Goal: Task Accomplishment & Management: Manage account settings

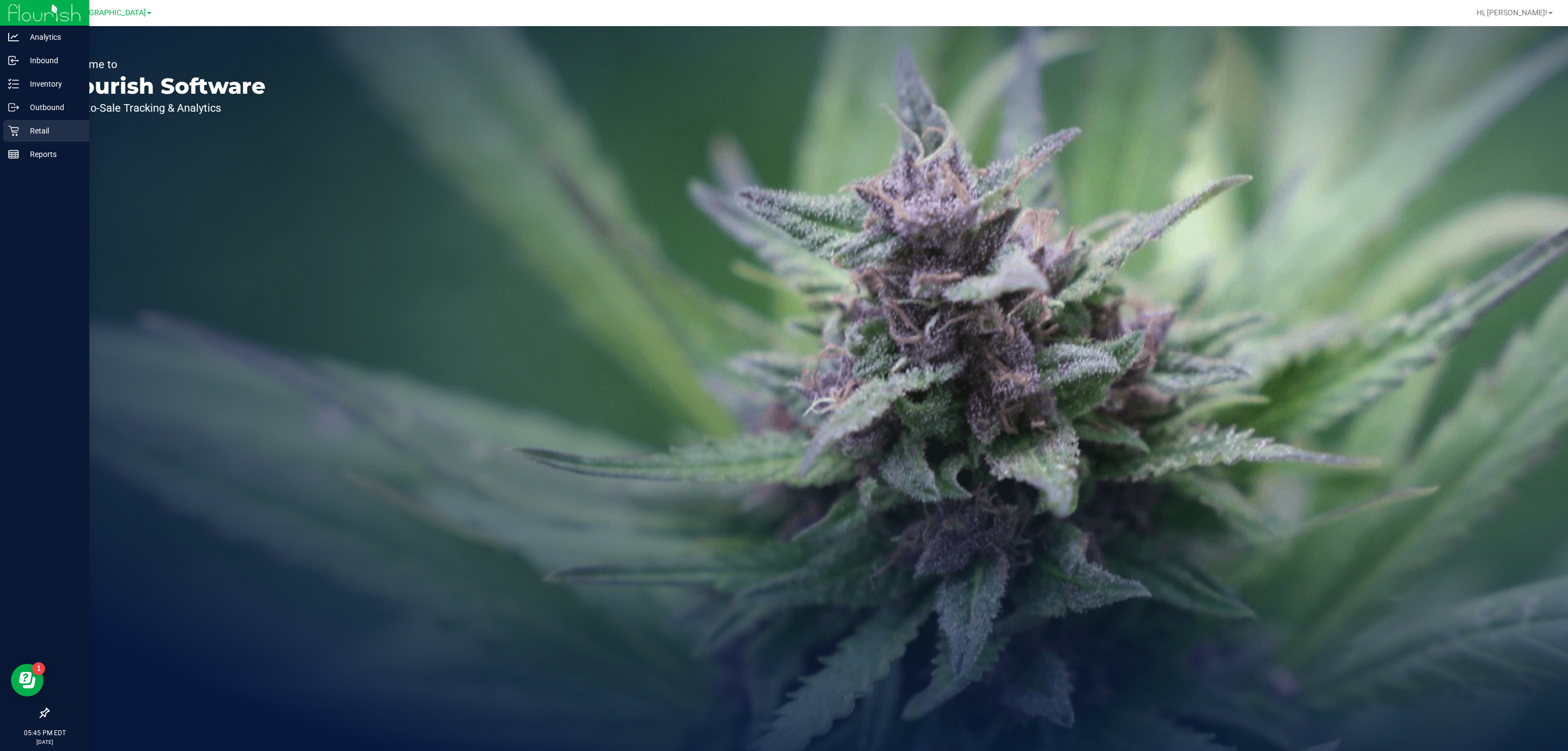
click at [23, 124] on p "Retail" at bounding box center [52, 130] width 65 height 13
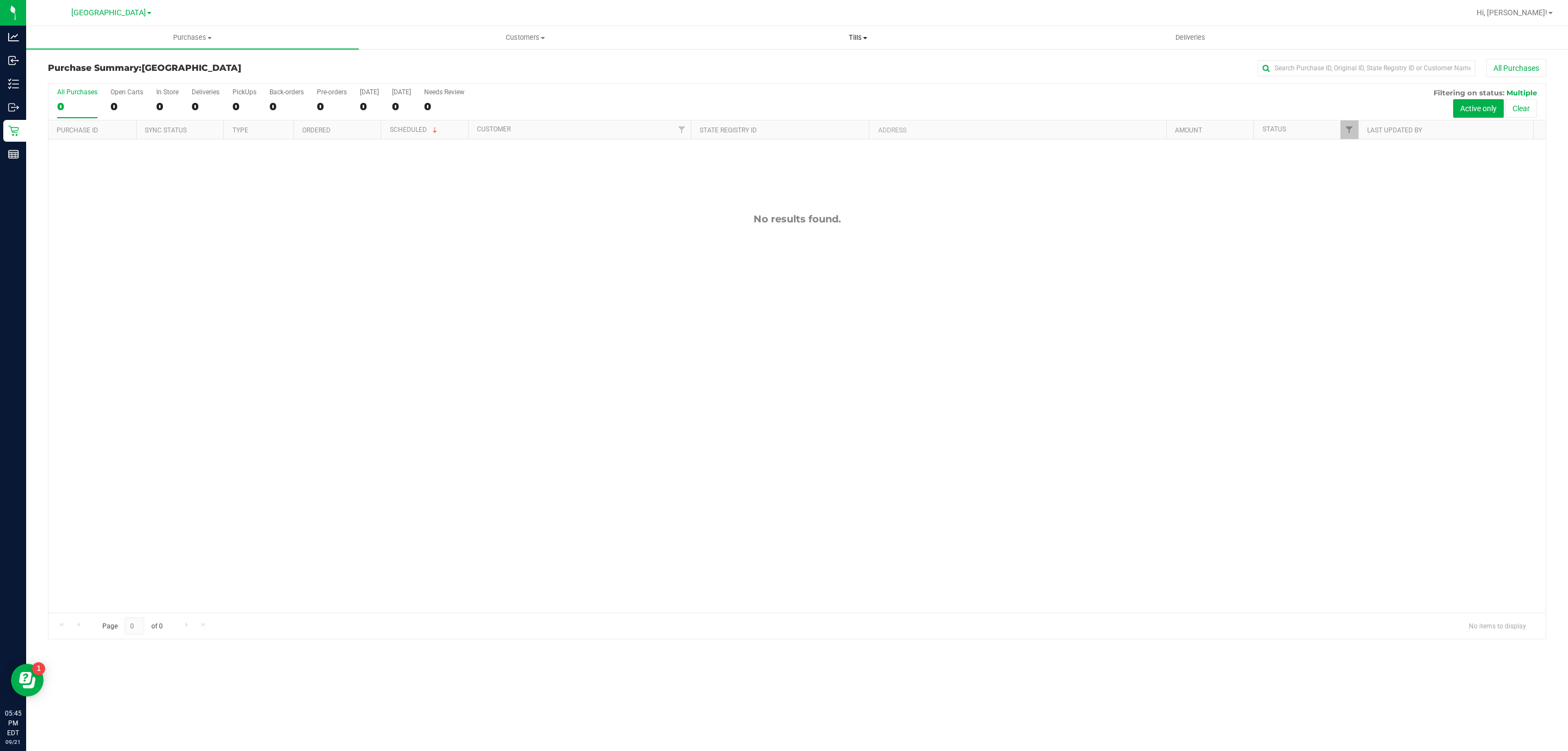
click at [854, 33] on span "Tills" at bounding box center [858, 38] width 332 height 10
click at [723, 66] on span "Manage tills" at bounding box center [728, 65] width 74 height 9
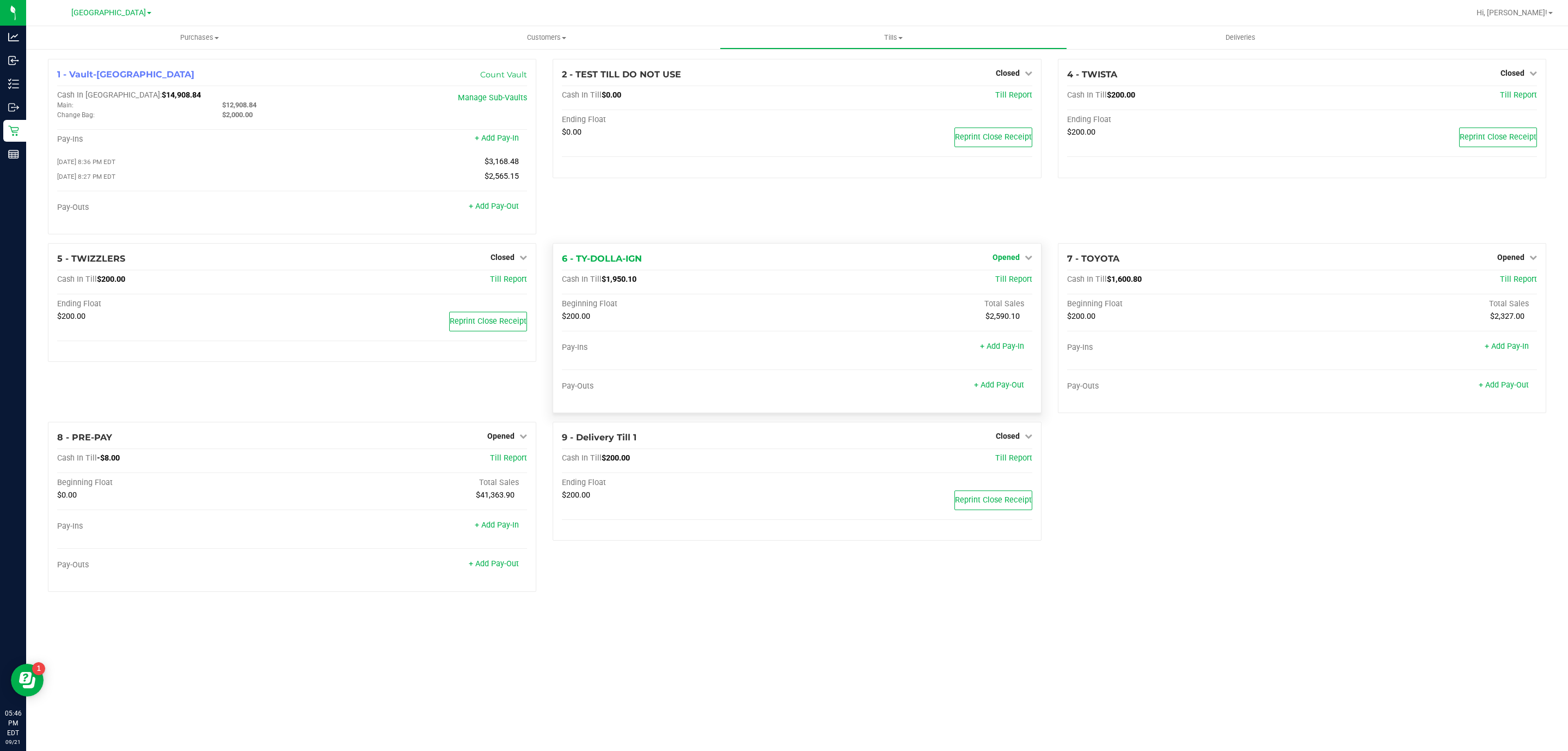
click at [999, 258] on span "Opened" at bounding box center [1006, 257] width 27 height 8
click at [1009, 279] on link "Close Till" at bounding box center [1007, 279] width 30 height 8
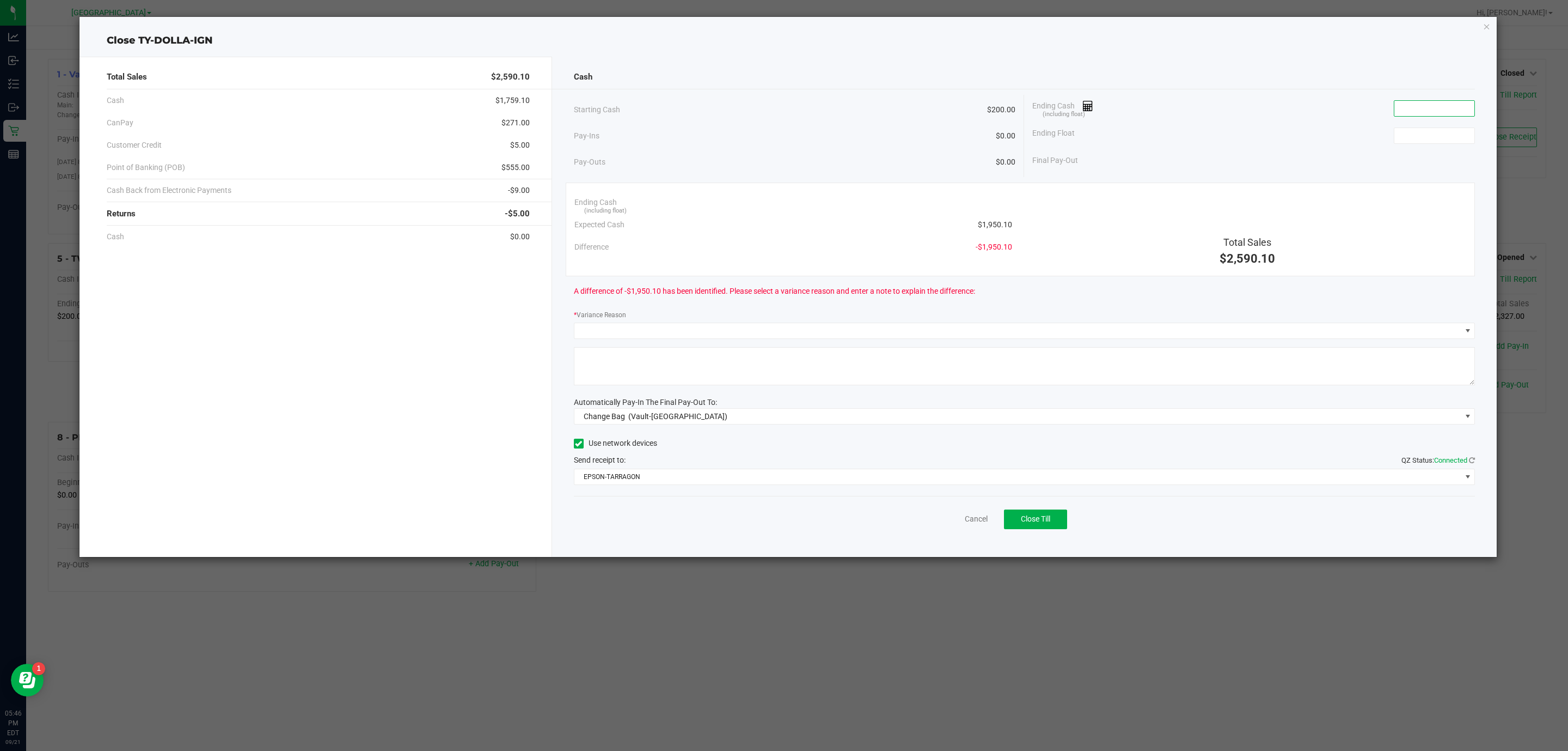
click at [1416, 102] on input at bounding box center [1434, 108] width 80 height 15
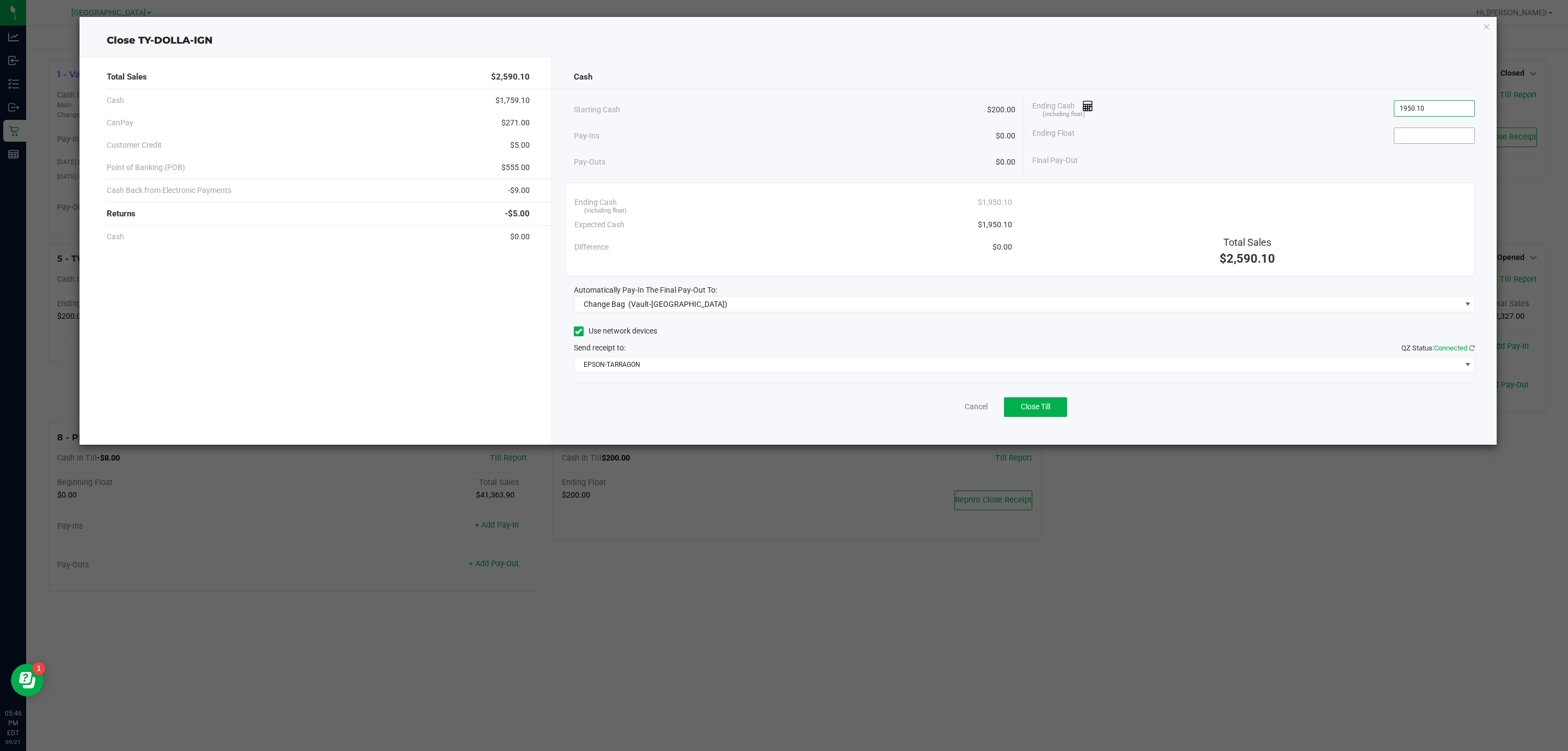
type input "$1,950.10"
drag, startPoint x: 1428, startPoint y: 135, endPoint x: 1434, endPoint y: 144, distance: 10.8
click at [1433, 141] on input at bounding box center [1434, 135] width 80 height 15
type input "$200.00"
click at [1400, 166] on div "Final Pay-Out $1,750.10" at bounding box center [1253, 160] width 443 height 22
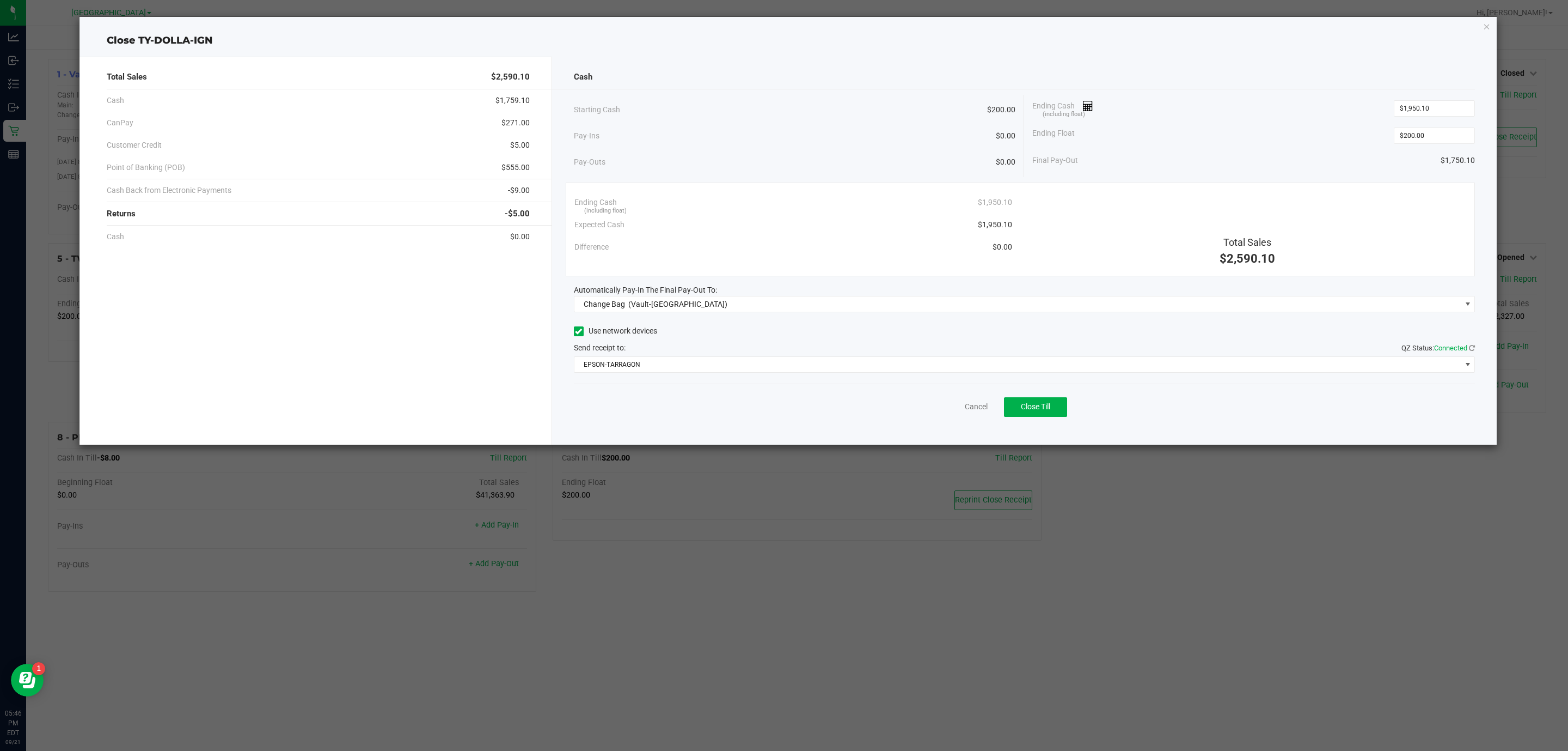
drag, startPoint x: 1437, startPoint y: 159, endPoint x: 1488, endPoint y: 164, distance: 51.2
click at [1488, 164] on div "Cash Starting Cash $200.00 Pay-Ins $0.00 Pay-Outs $0.00 Ending Cash (including …" at bounding box center [1024, 251] width 945 height 388
click at [686, 305] on span "(Vault-[GEOGRAPHIC_DATA])" at bounding box center [677, 304] width 99 height 8
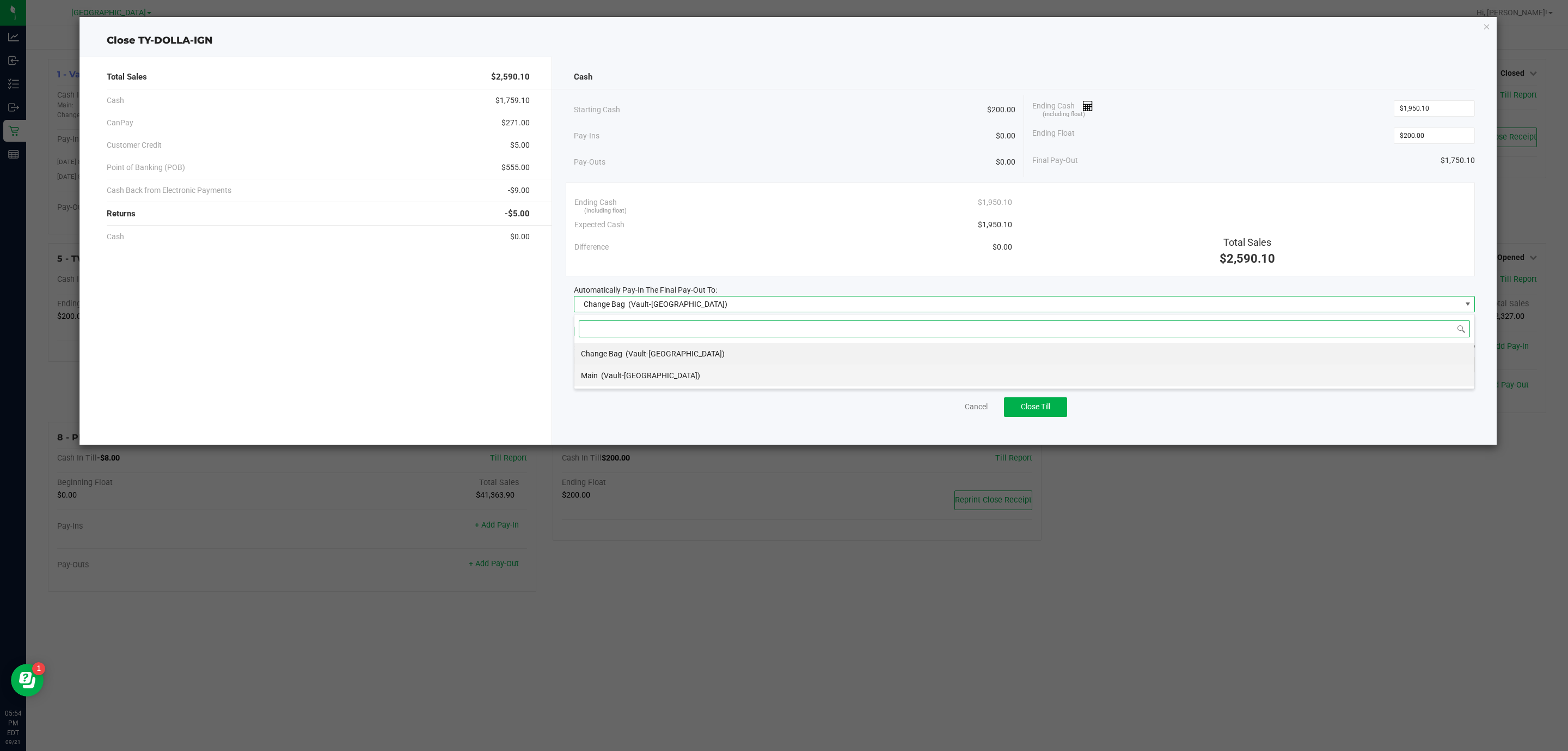
click at [653, 379] on span "(Vault-[GEOGRAPHIC_DATA])" at bounding box center [650, 375] width 99 height 8
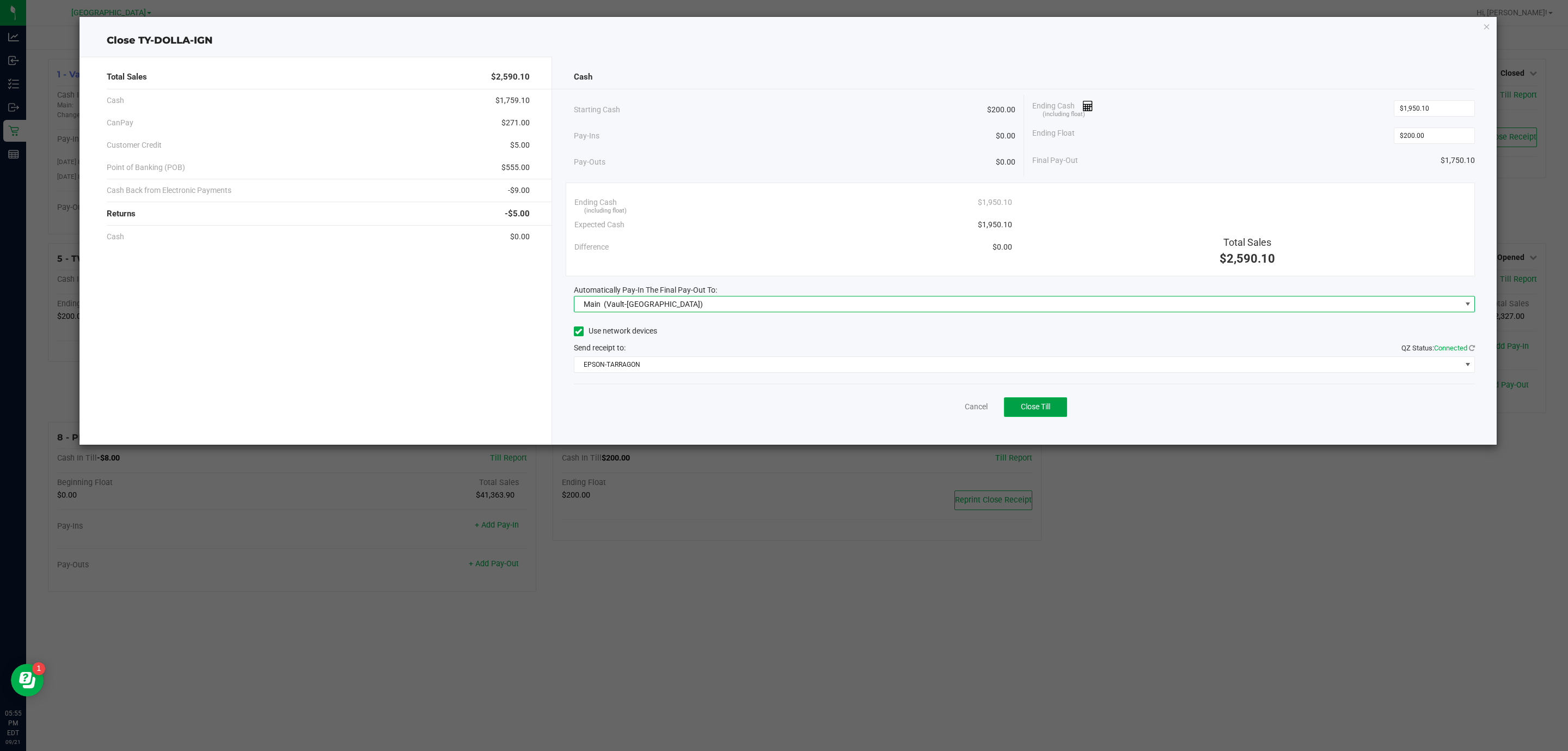
click at [1032, 406] on span "Close Till" at bounding box center [1035, 406] width 30 height 8
click at [957, 411] on link "Dismiss" at bounding box center [952, 407] width 26 height 12
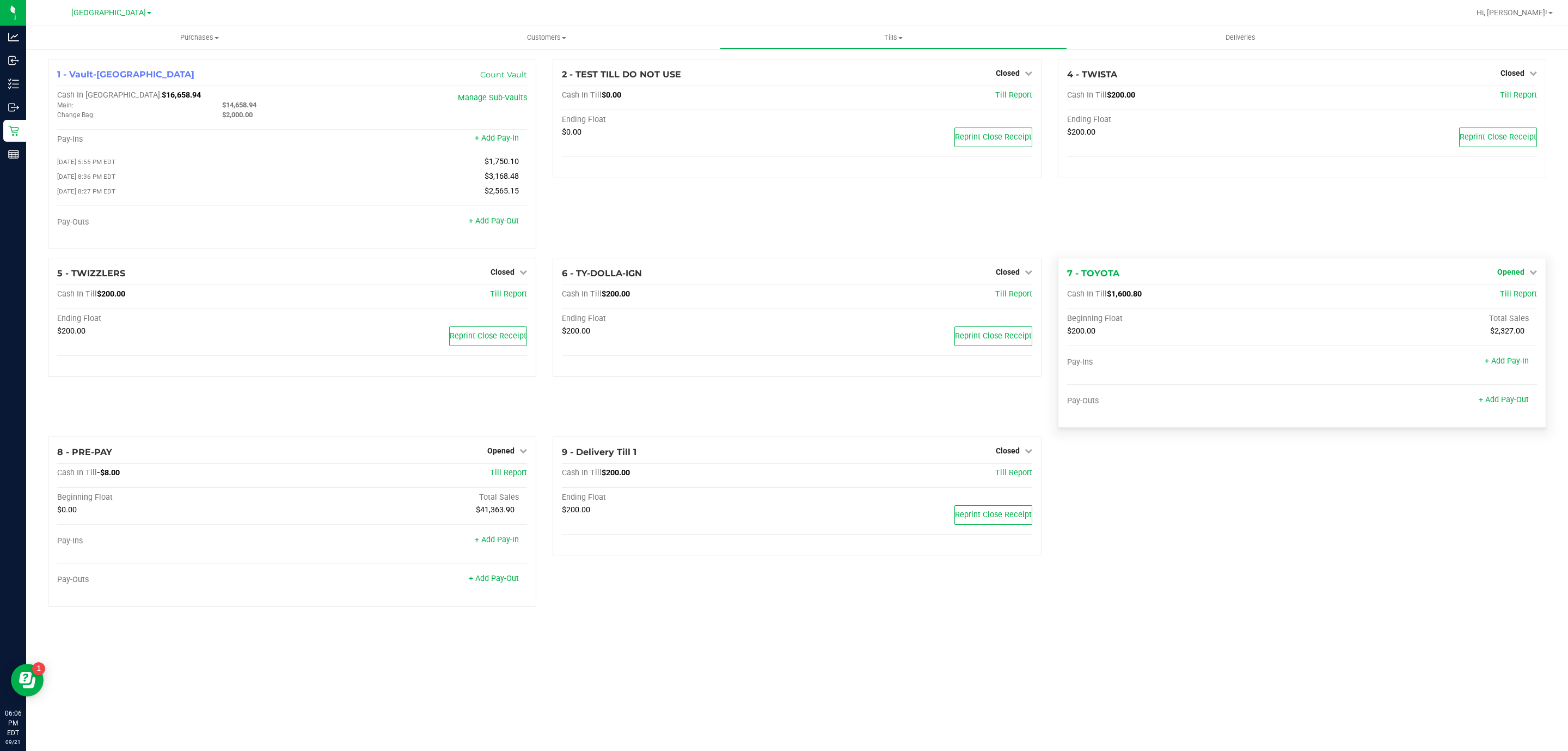
click at [1529, 273] on icon at bounding box center [1532, 272] width 8 height 8
click at [1503, 290] on div "Close Till" at bounding box center [1511, 295] width 82 height 30
click at [1505, 295] on link "Close Till" at bounding box center [1511, 294] width 30 height 8
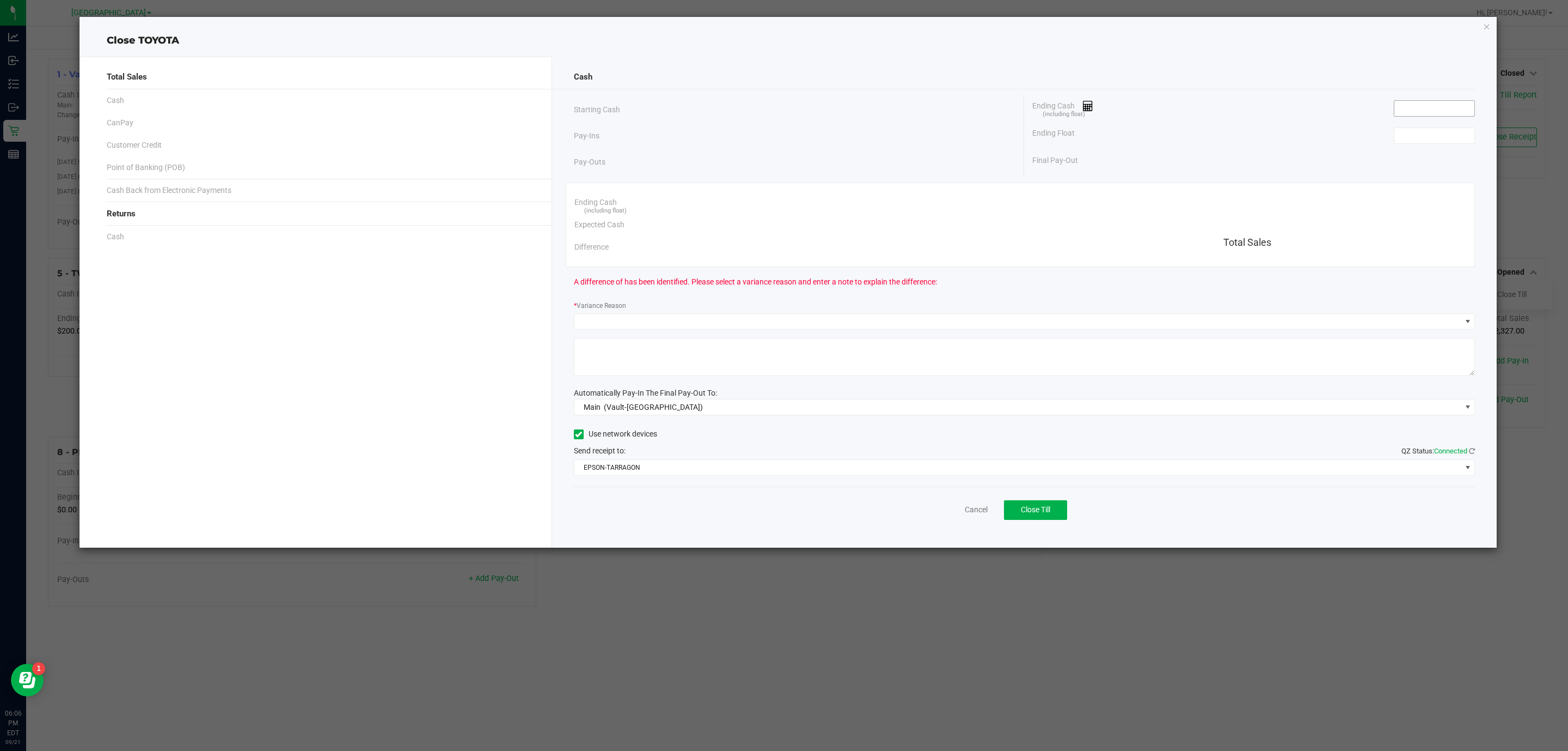
click at [1424, 109] on input at bounding box center [1434, 108] width 80 height 15
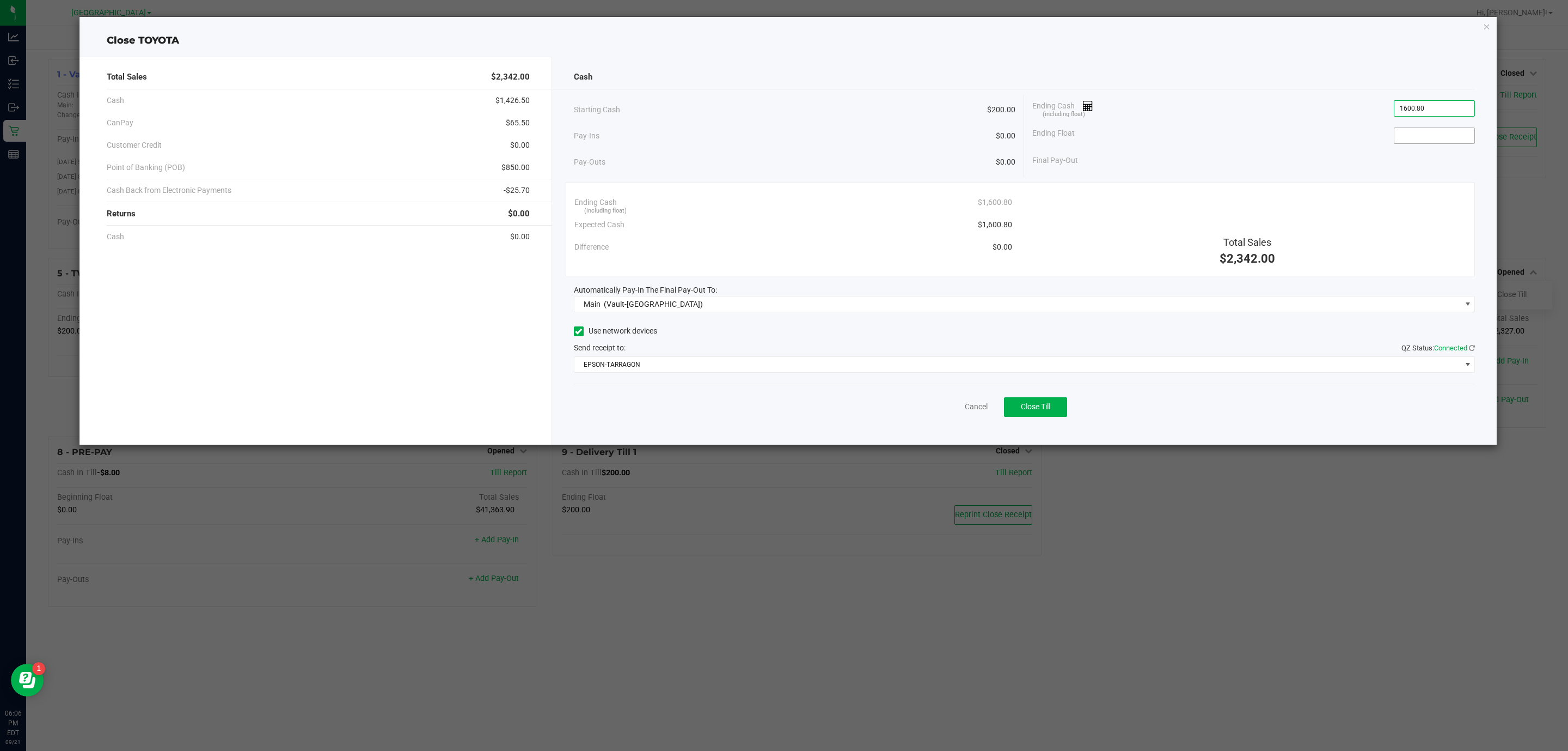
type input "$1,600.80"
click at [1467, 140] on input at bounding box center [1434, 135] width 80 height 15
type input "$200.00"
drag, startPoint x: 1436, startPoint y: 157, endPoint x: 1483, endPoint y: 158, distance: 47.0
click at [1483, 158] on div "Cash Starting Cash $200.00 Pay-Ins $0.00 Pay-Outs $0.00 Ending Cash (including …" at bounding box center [1024, 251] width 945 height 388
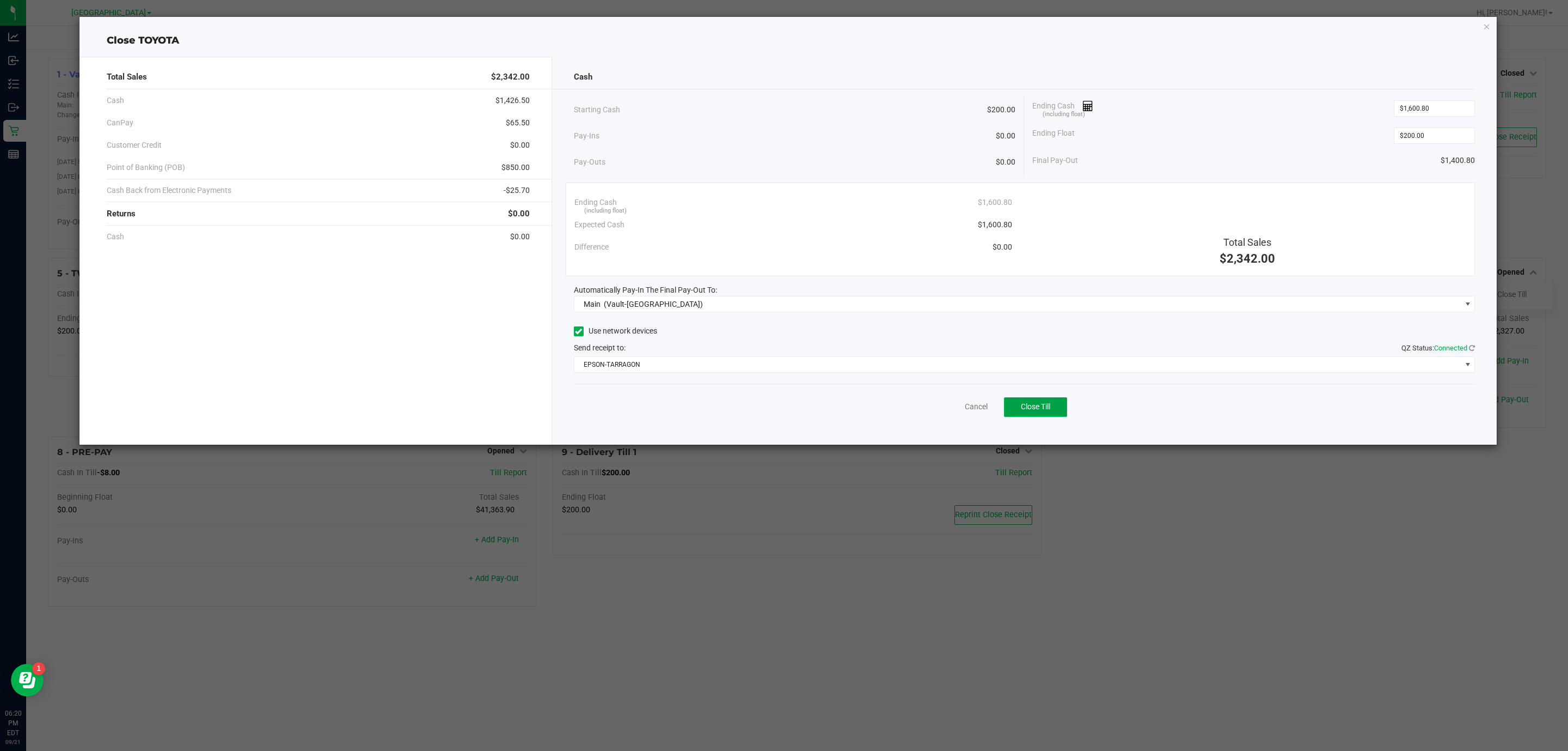
click at [1050, 406] on span "Close Till" at bounding box center [1035, 406] width 30 height 8
click at [943, 404] on link "Dismiss" at bounding box center [952, 407] width 26 height 12
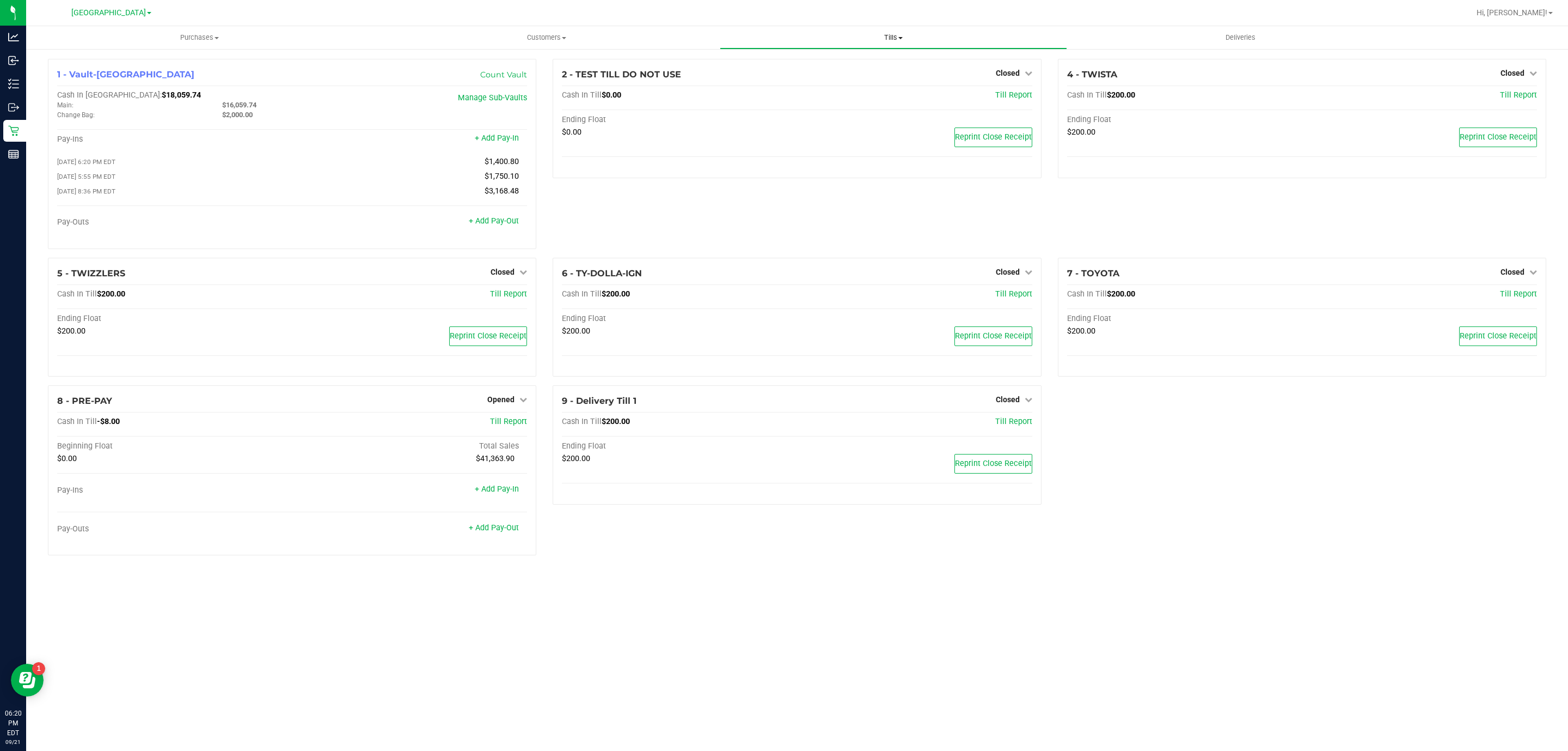
click at [902, 33] on span "Tills" at bounding box center [893, 38] width 346 height 10
click at [758, 77] on span "Reconcile e-payments" at bounding box center [774, 78] width 108 height 9
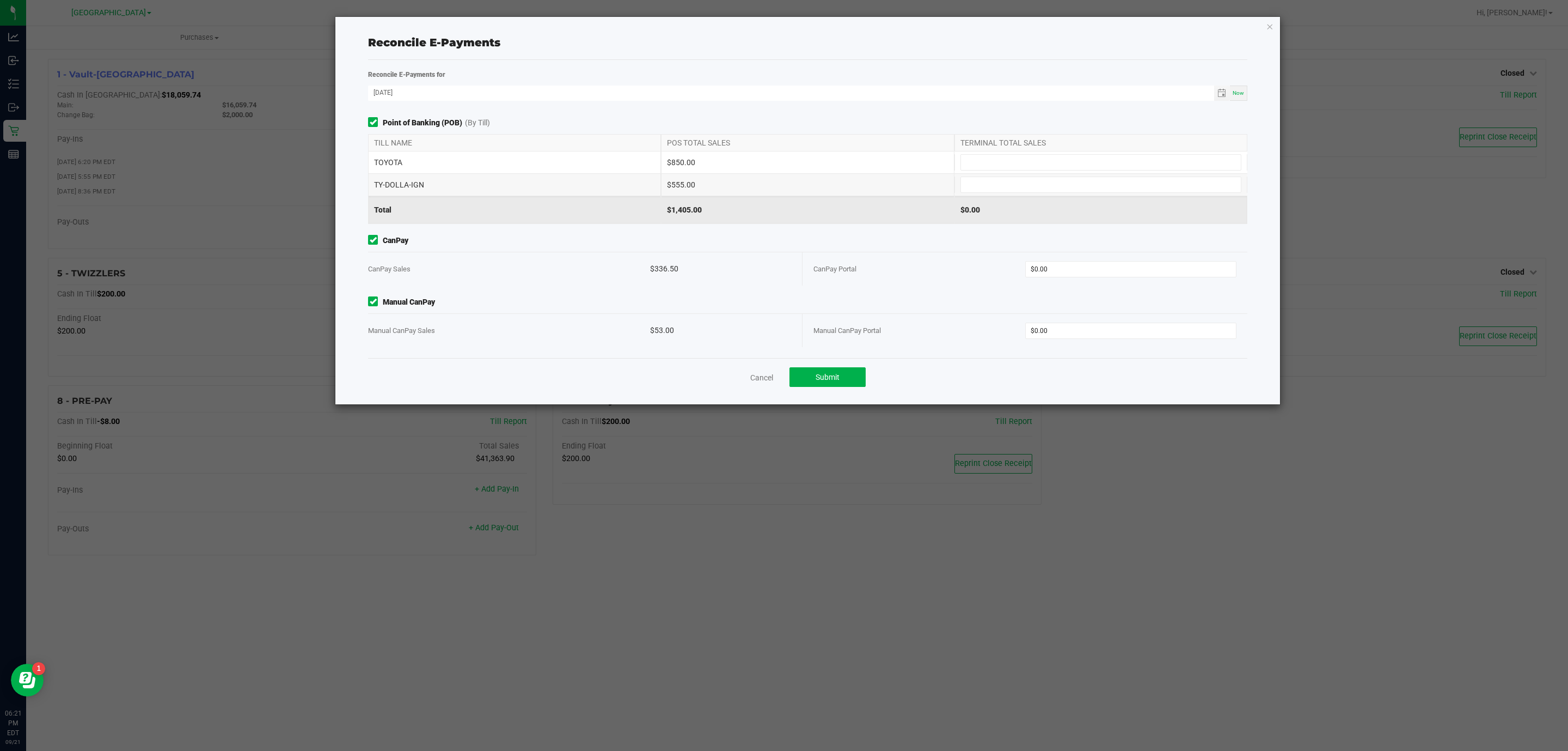
click at [1048, 246] on span "CanPay" at bounding box center [807, 240] width 879 height 12
click at [1053, 257] on div "CanPay Portal $0.00" at bounding box center [1025, 268] width 423 height 33
click at [1054, 282] on div "CanPay Portal $0.00" at bounding box center [1025, 268] width 423 height 33
click at [1116, 267] on input "0" at bounding box center [1131, 269] width 211 height 15
type input "$336.50"
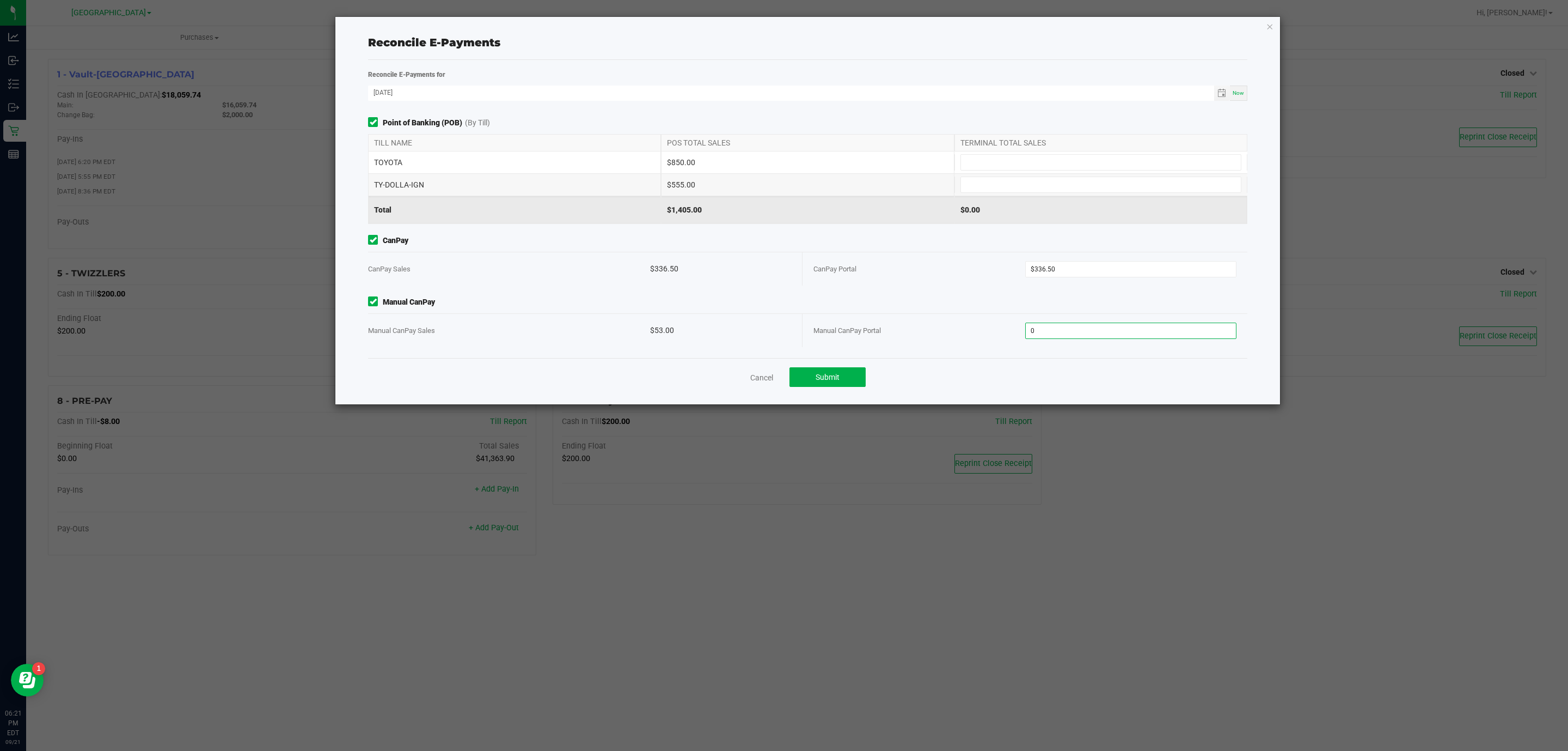
click at [1120, 325] on input "0" at bounding box center [1131, 331] width 211 height 15
type input "$53.00"
click at [943, 257] on div "CanPay Portal" at bounding box center [919, 268] width 212 height 33
click at [1011, 164] on input at bounding box center [1101, 163] width 280 height 15
type input "$850.00"
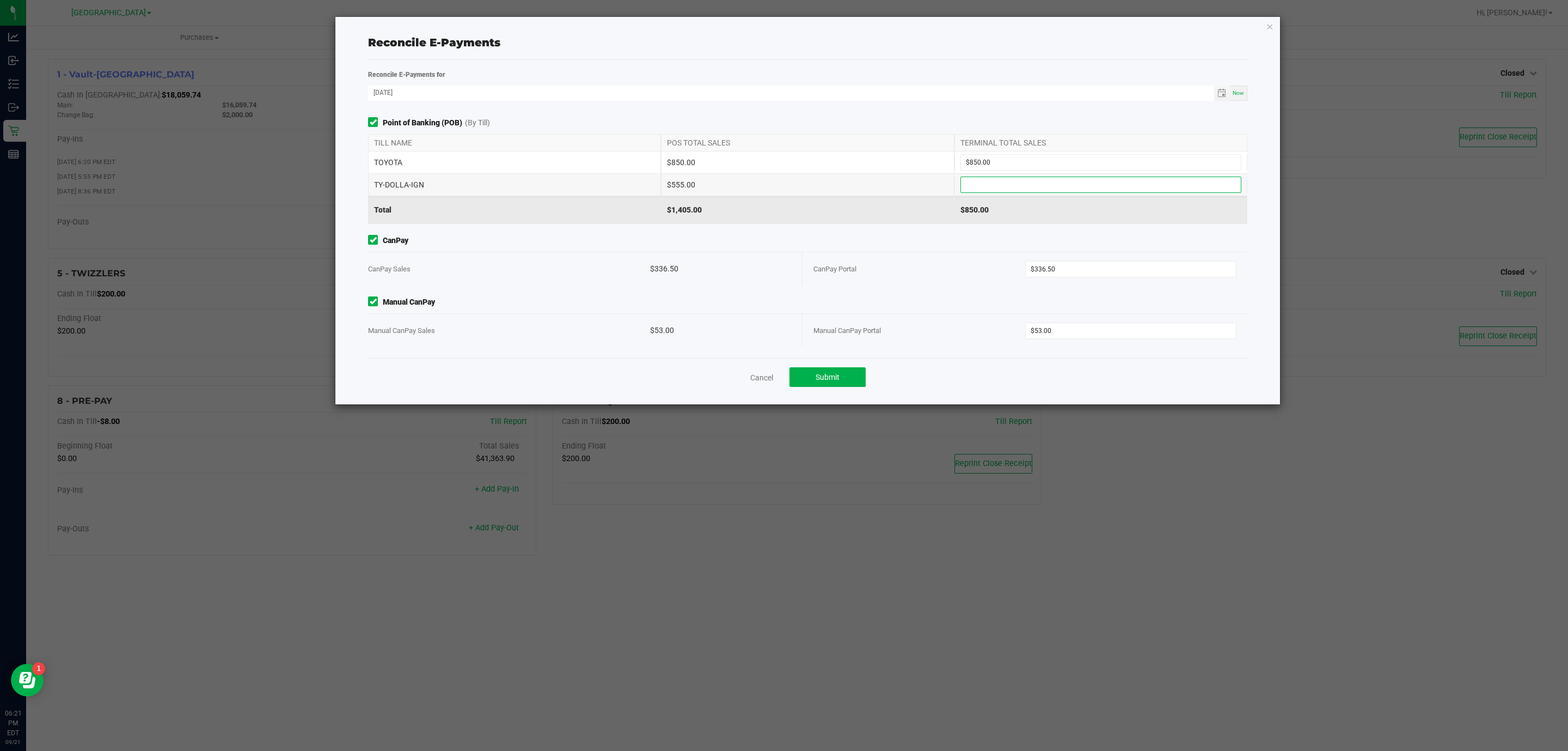
click at [990, 185] on input at bounding box center [1101, 185] width 280 height 15
type input "$555.00"
click at [867, 235] on div "Point of Banking (POB) (By Till) TILL NAME POS TOTAL SALES TERMINAL TOTAL SALES…" at bounding box center [807, 237] width 895 height 240
click at [825, 379] on span "Submit" at bounding box center [828, 377] width 24 height 8
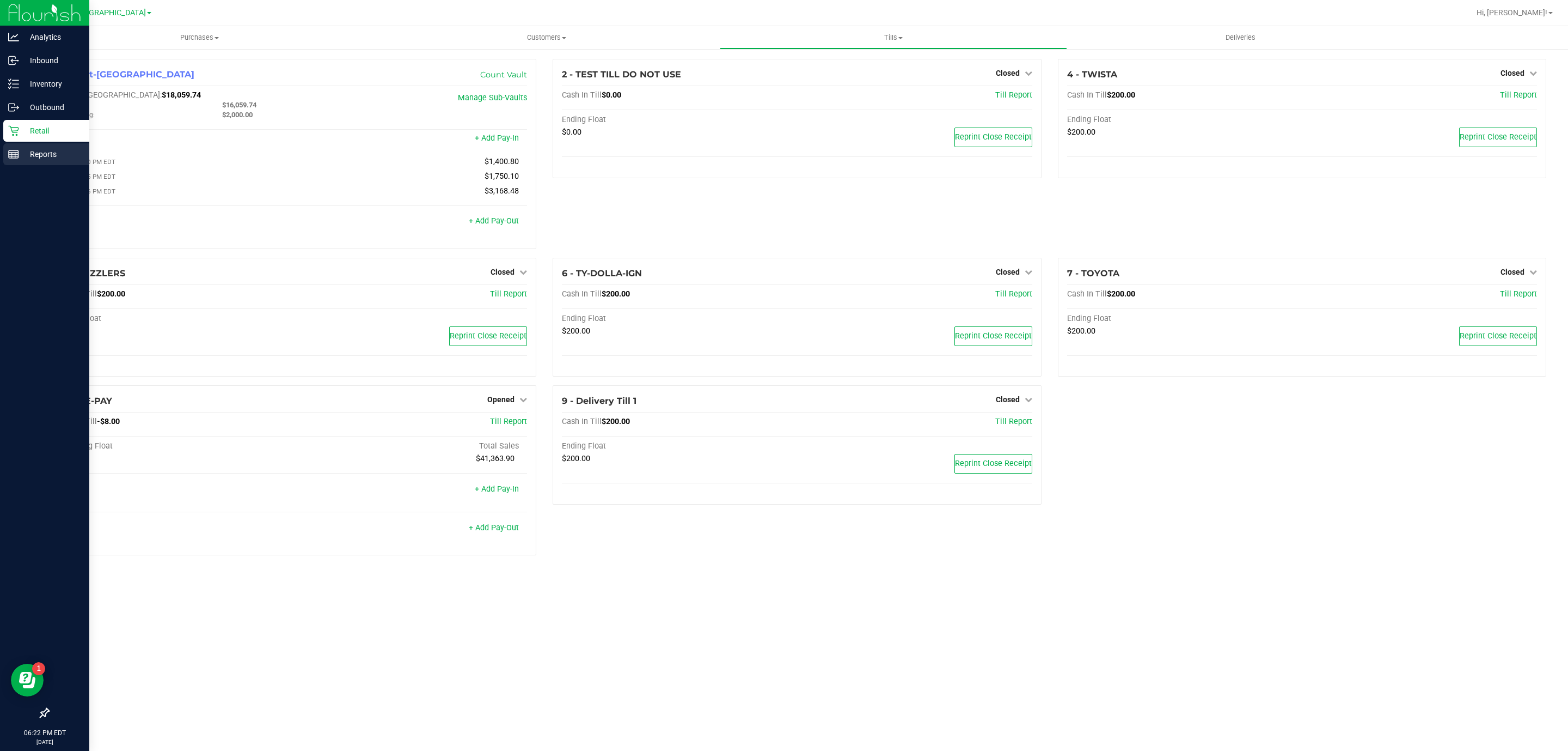
click at [10, 159] on icon at bounding box center [14, 154] width 11 height 11
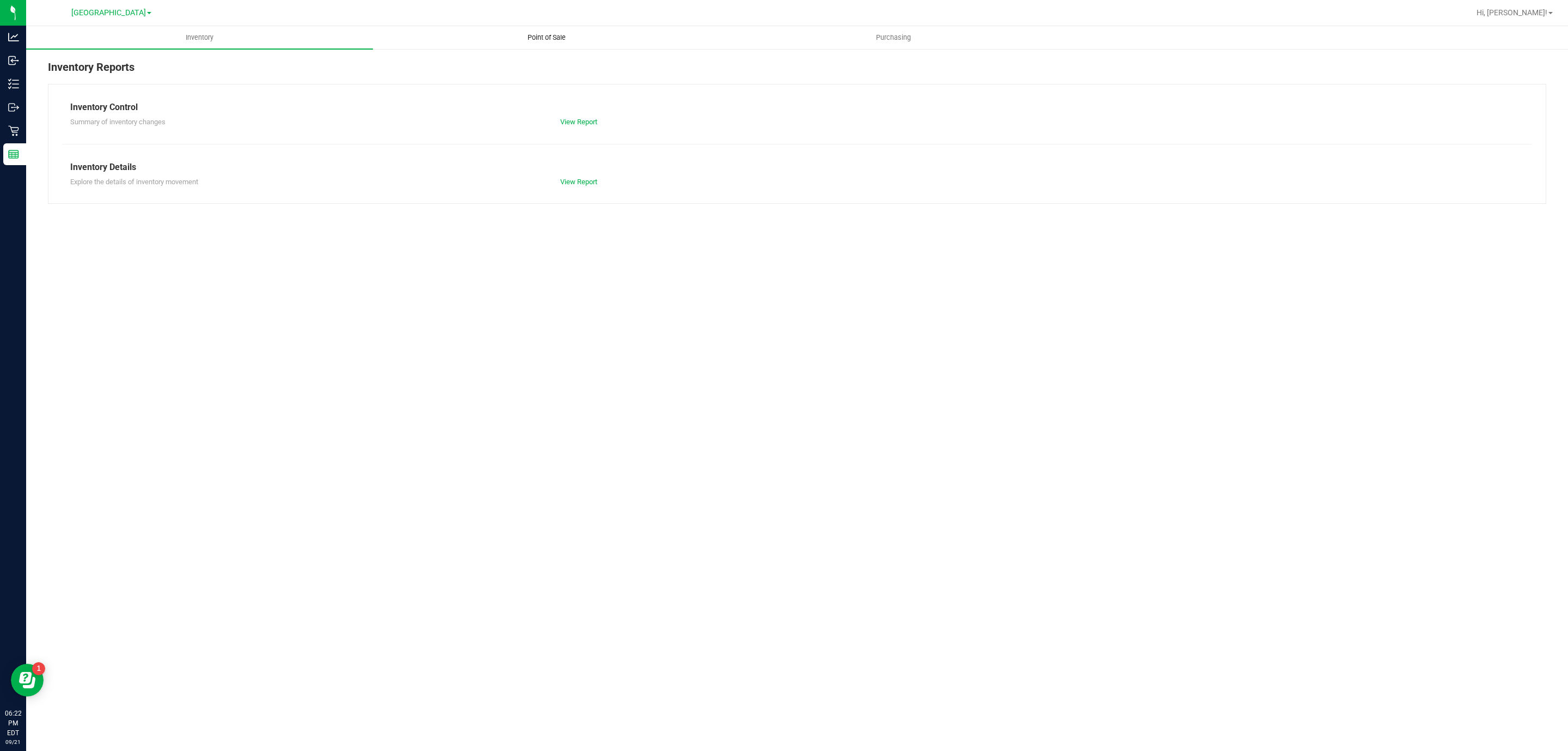
click at [558, 38] on span "Point of Sale" at bounding box center [547, 38] width 68 height 10
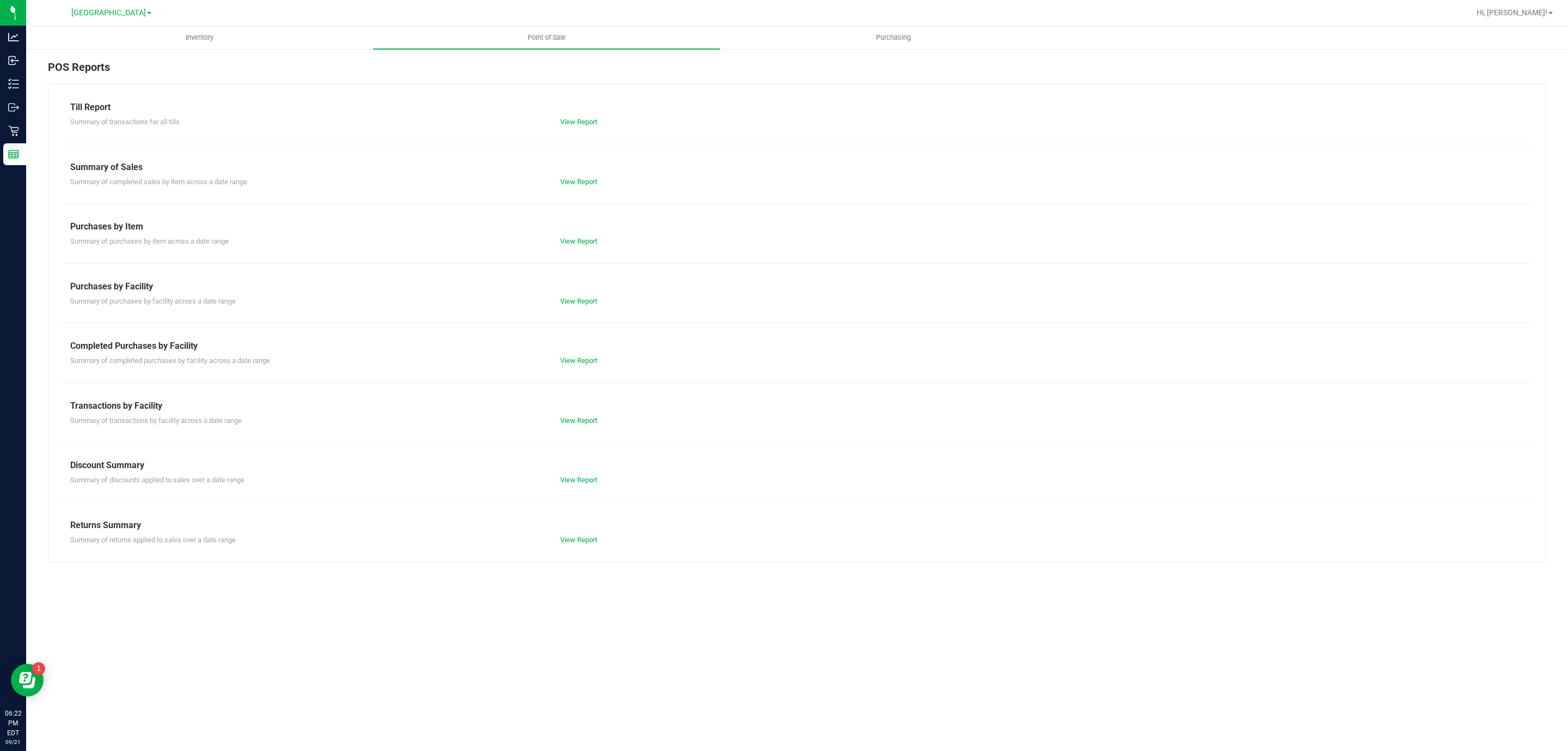
click at [591, 415] on div "Summary of transactions by facility across a date range View Report" at bounding box center [796, 419] width 1470 height 14
click at [590, 421] on link "View Report" at bounding box center [579, 421] width 37 height 8
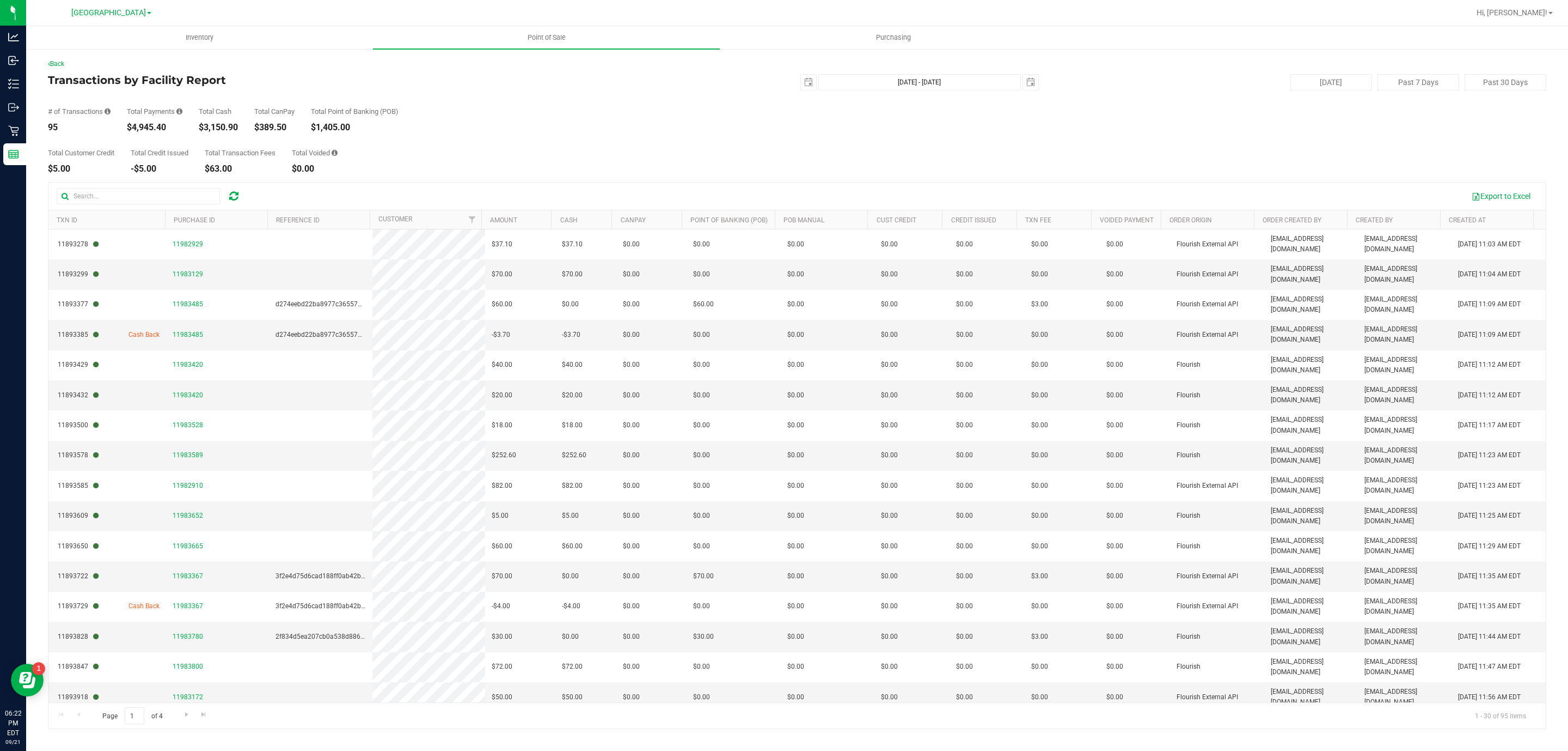
drag, startPoint x: 199, startPoint y: 126, endPoint x: 239, endPoint y: 117, distance: 41.0
click at [240, 123] on div "# of Transactions 95 Total Payments $4,945.40 Total Cash $3,150.90 Total CanPay…" at bounding box center [797, 111] width 1499 height 41
